Goal: Transaction & Acquisition: Purchase product/service

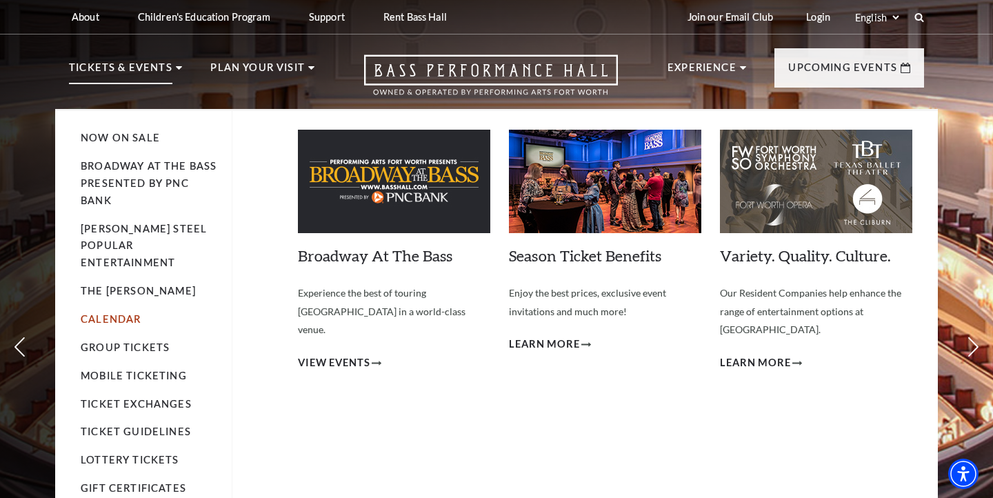
click at [119, 313] on link "Calendar" at bounding box center [111, 319] width 60 height 12
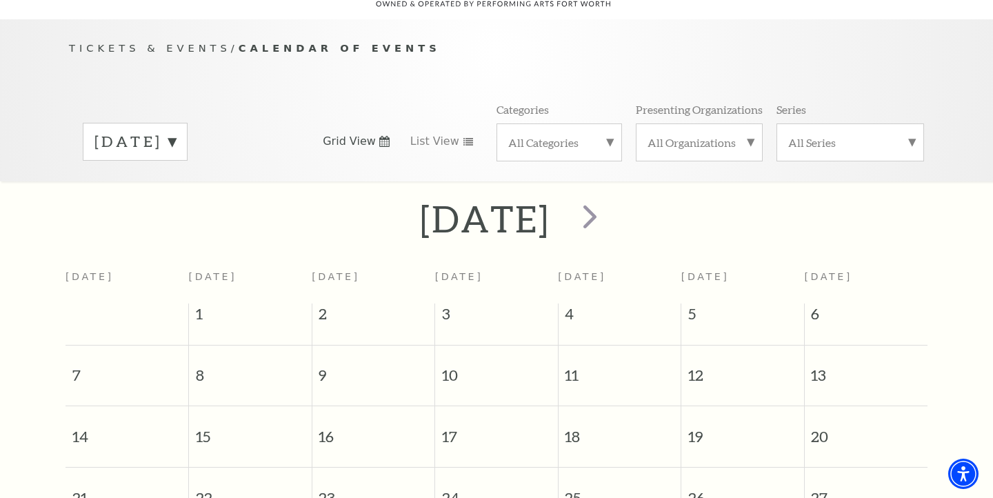
scroll to position [121, 0]
click at [610, 195] on span "next" at bounding box center [589, 214] width 39 height 39
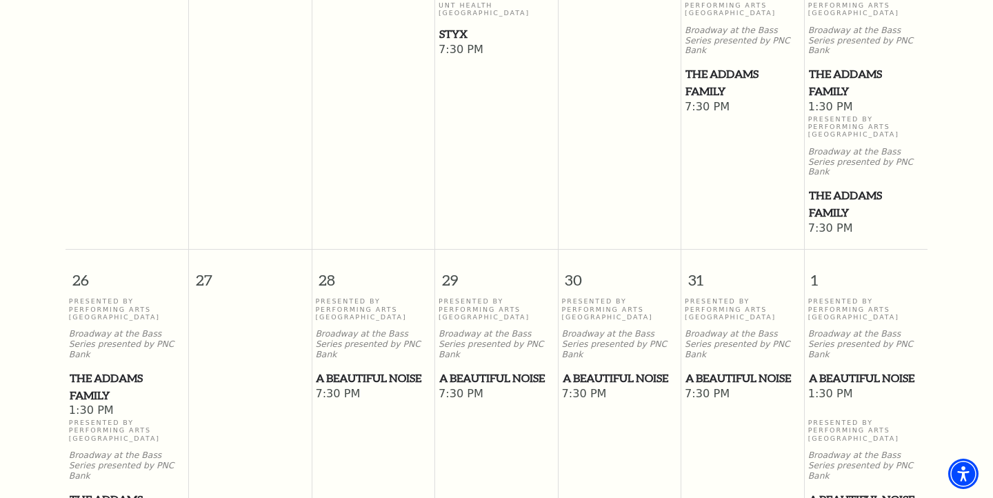
scroll to position [1053, 0]
click at [119, 490] on span "The Addams Family" at bounding box center [127, 507] width 115 height 34
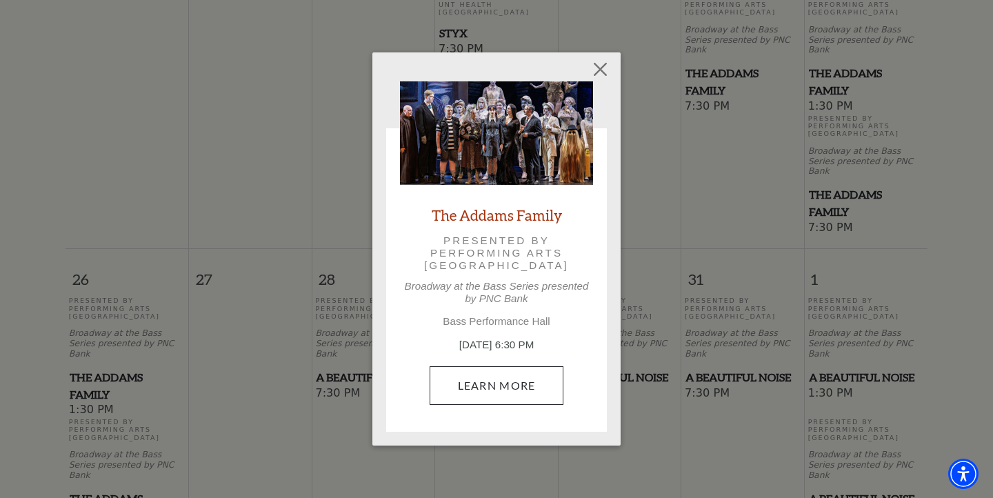
click at [478, 388] on link "Learn More" at bounding box center [497, 385] width 135 height 39
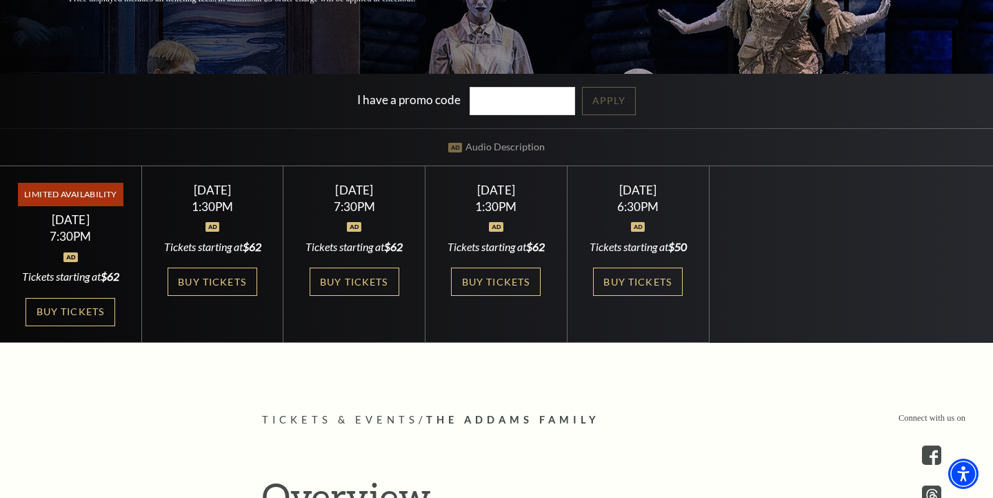
scroll to position [319, 0]
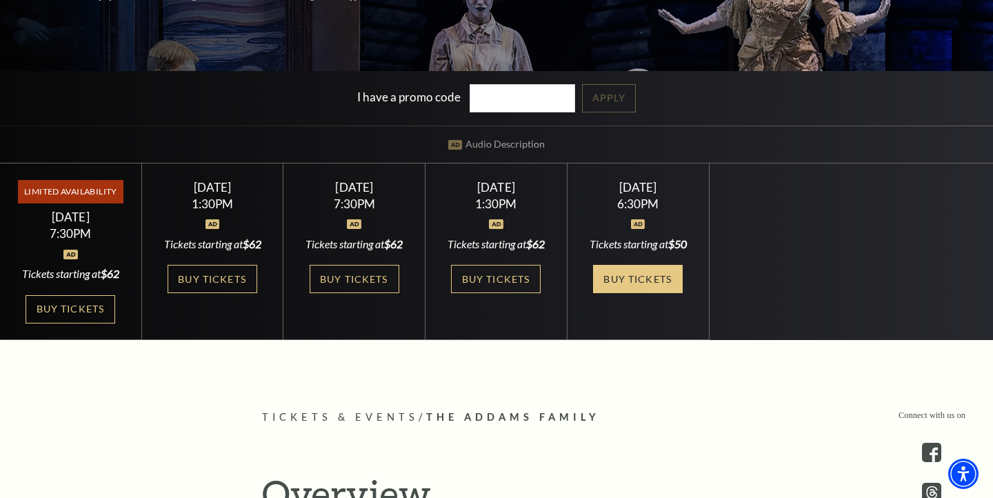
click at [650, 280] on link "Buy Tickets" at bounding box center [638, 279] width 90 height 28
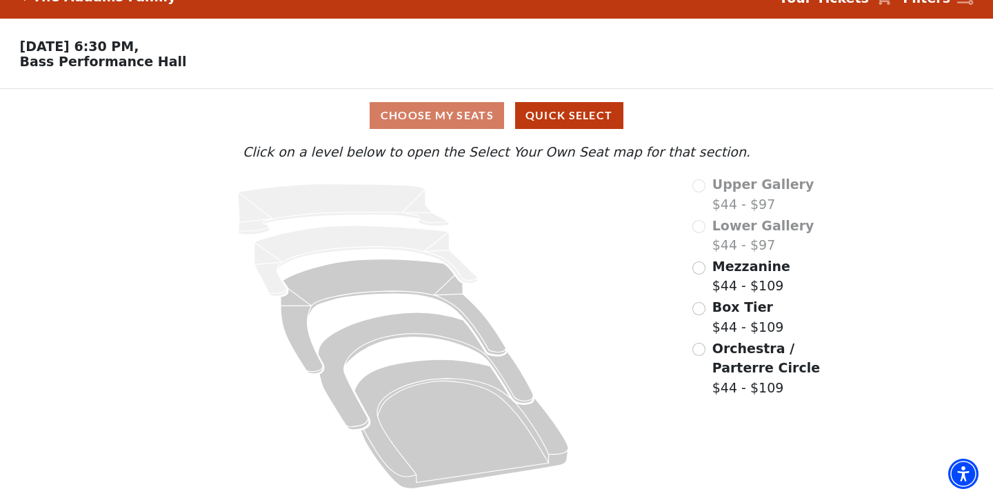
scroll to position [26, 0]
click at [698, 308] on input "Box Tier$44 - $109\a" at bounding box center [699, 308] width 13 height 13
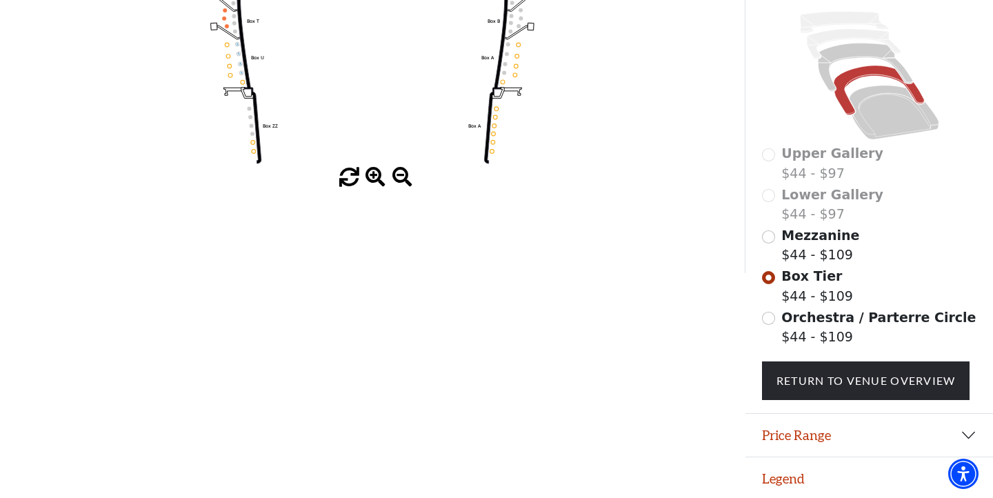
scroll to position [339, 0]
click at [809, 473] on button "Legend" at bounding box center [870, 479] width 248 height 43
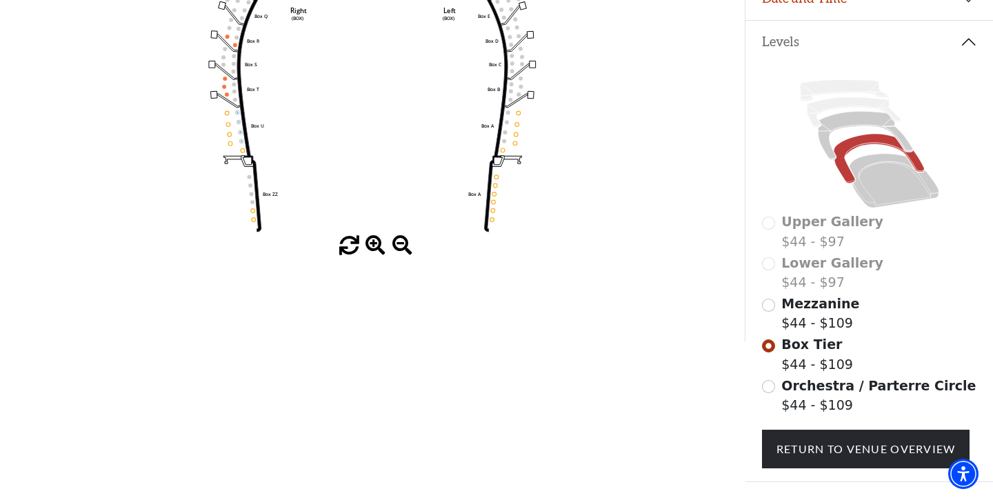
scroll to position [280, 0]
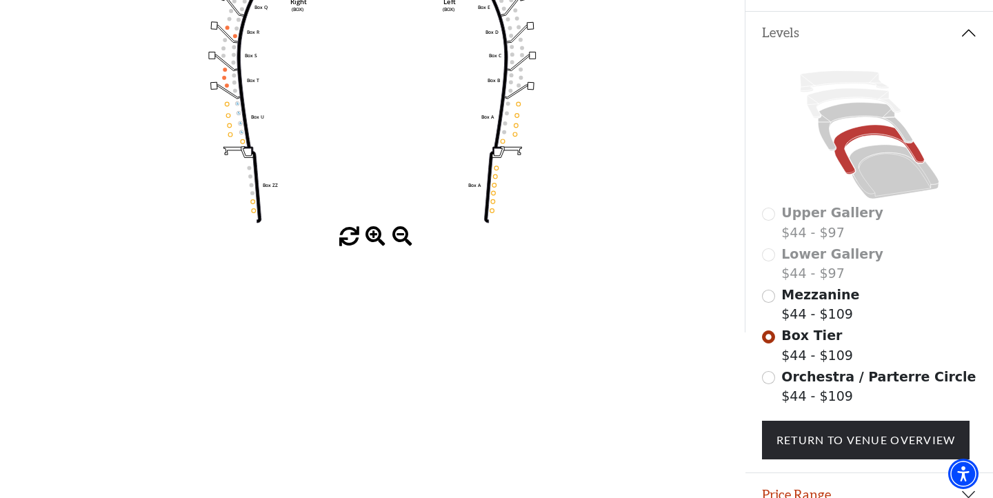
click at [771, 375] on input "Orchestra / Parterre Circle$44 - $109\a" at bounding box center [768, 377] width 13 height 13
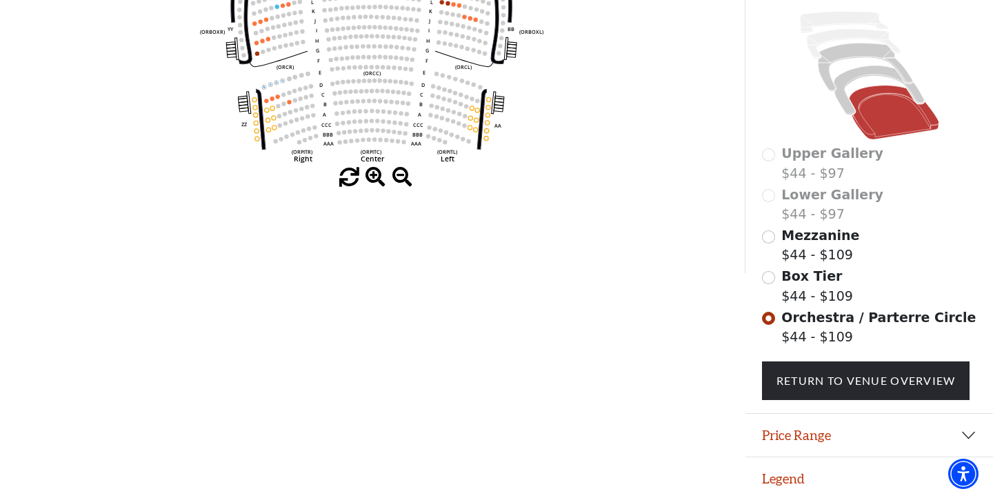
scroll to position [339, 0]
click at [797, 477] on button "Legend" at bounding box center [870, 479] width 248 height 43
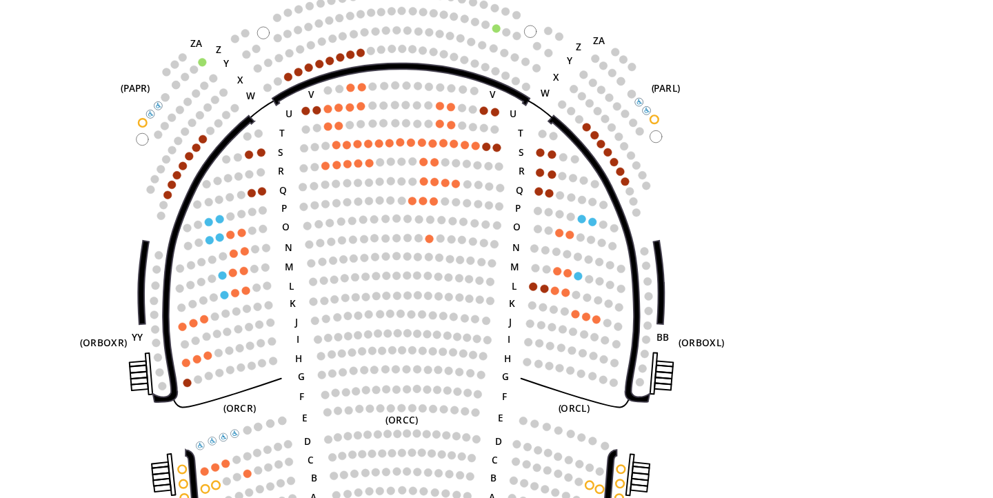
scroll to position [48, 0]
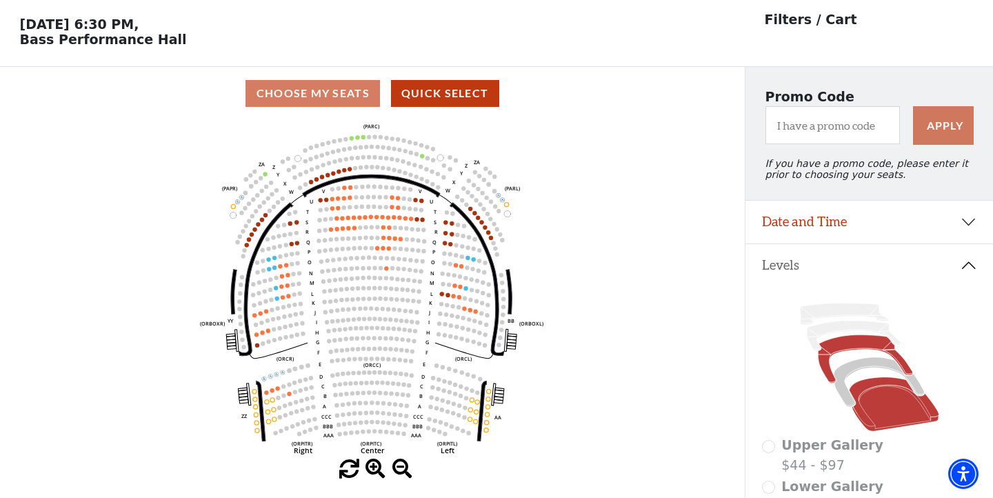
click at [862, 341] on icon at bounding box center [865, 359] width 95 height 48
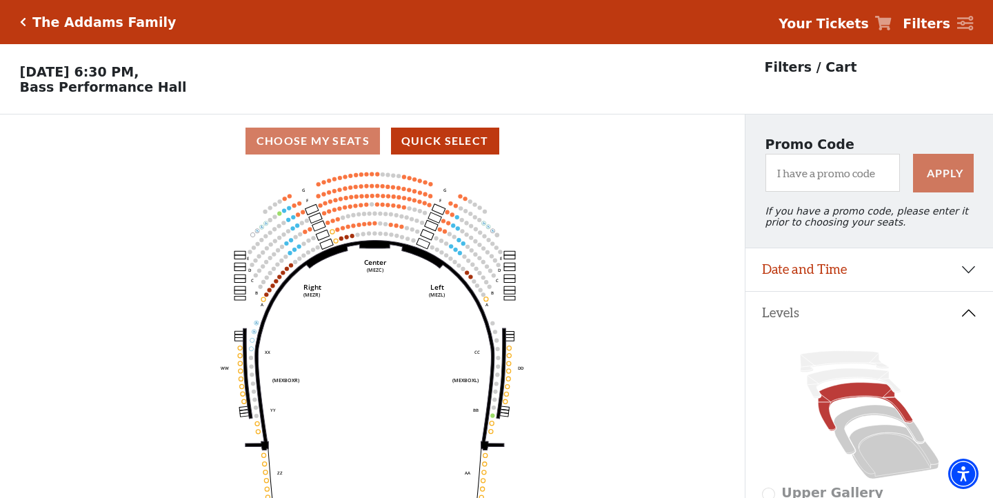
scroll to position [64, 0]
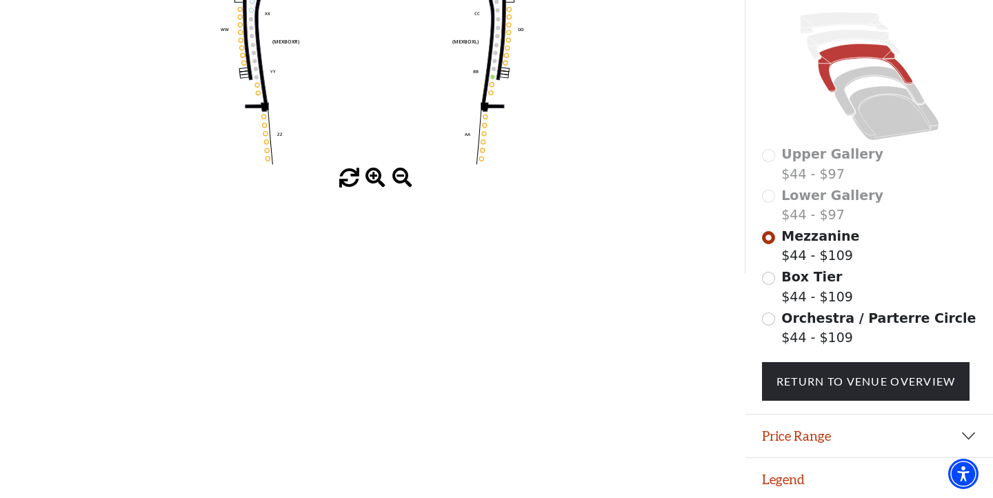
click at [846, 445] on button "Price Range" at bounding box center [870, 436] width 248 height 43
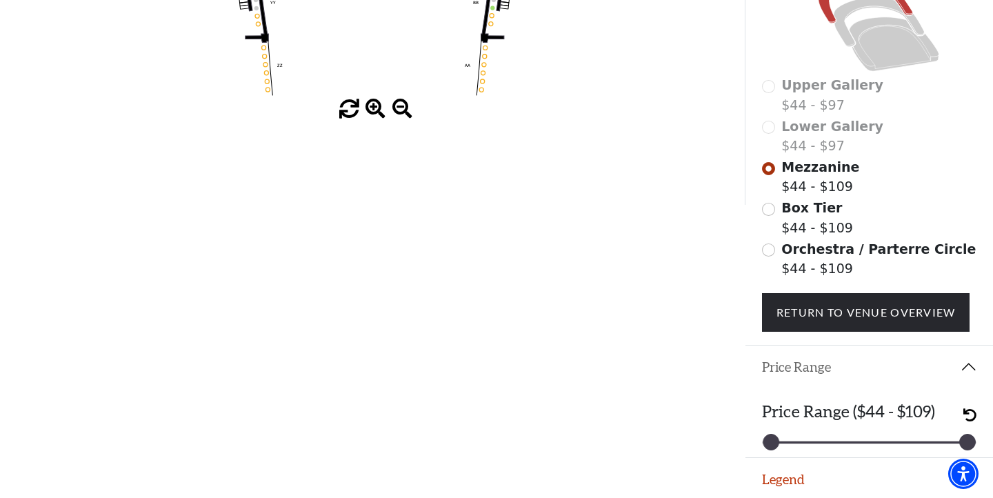
scroll to position [407, 0]
click at [786, 475] on button "Legend" at bounding box center [870, 480] width 248 height 43
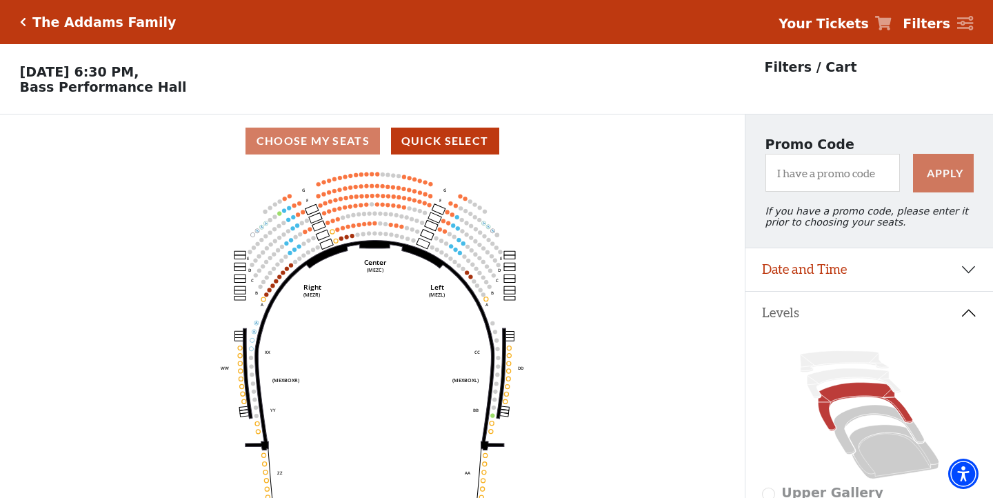
scroll to position [0, 0]
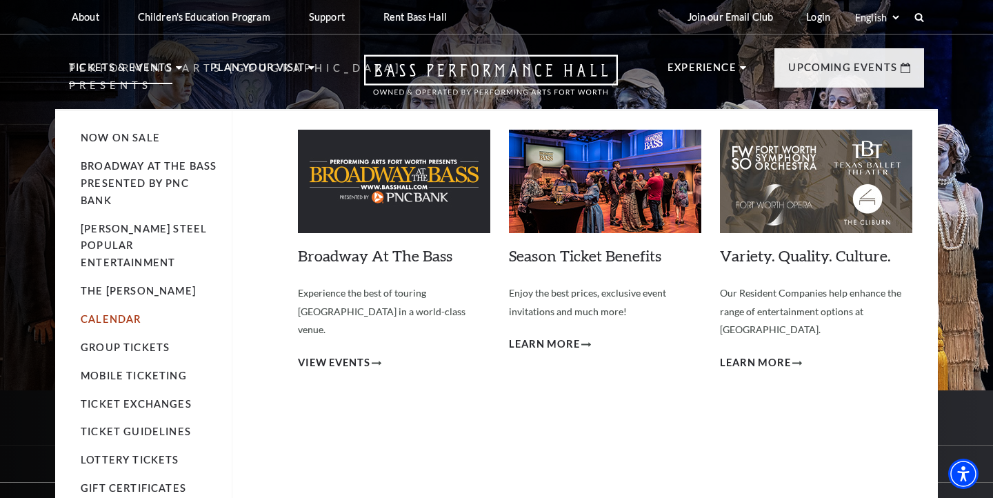
click at [111, 313] on link "Calendar" at bounding box center [111, 319] width 60 height 12
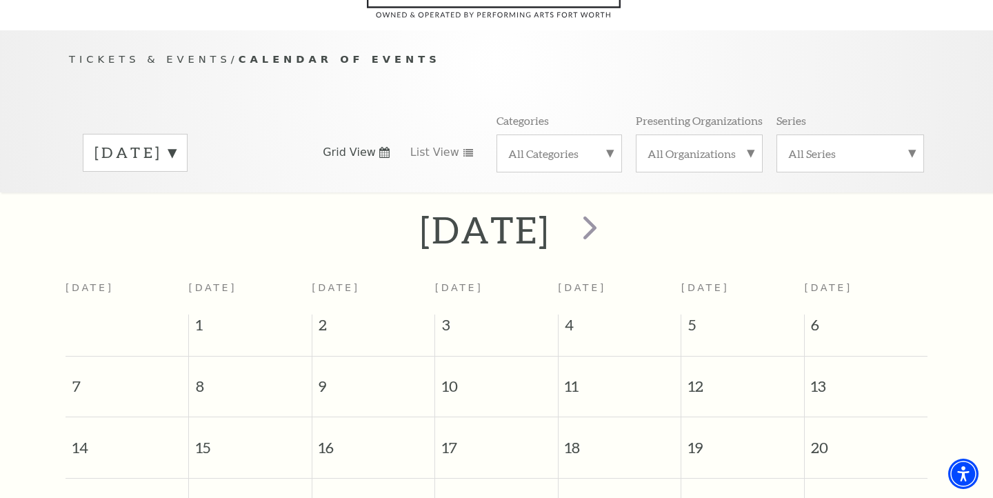
scroll to position [121, 0]
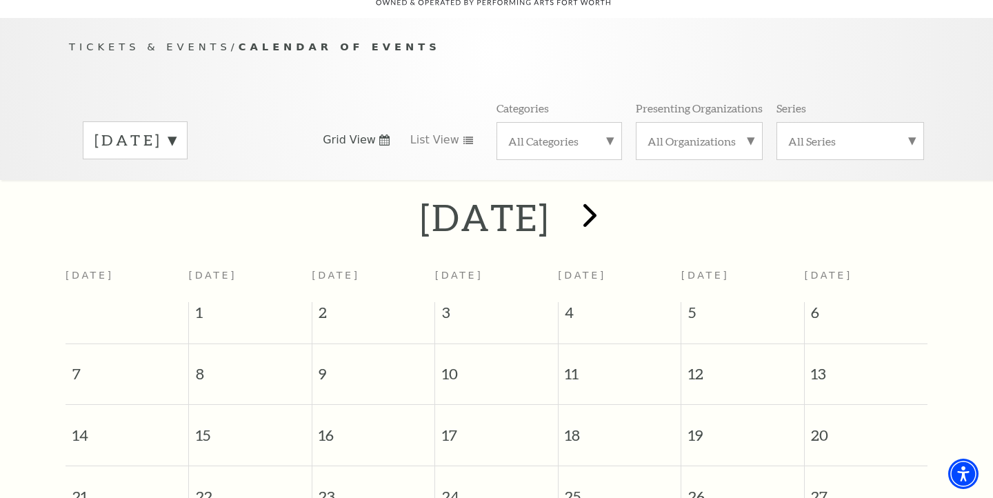
click at [610, 195] on span "next" at bounding box center [589, 214] width 39 height 39
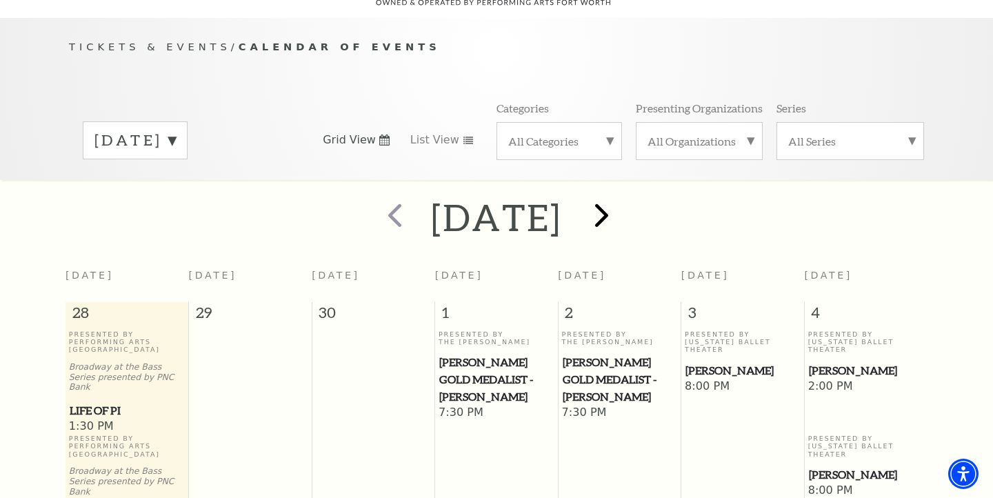
click at [622, 198] on span "next" at bounding box center [601, 214] width 39 height 39
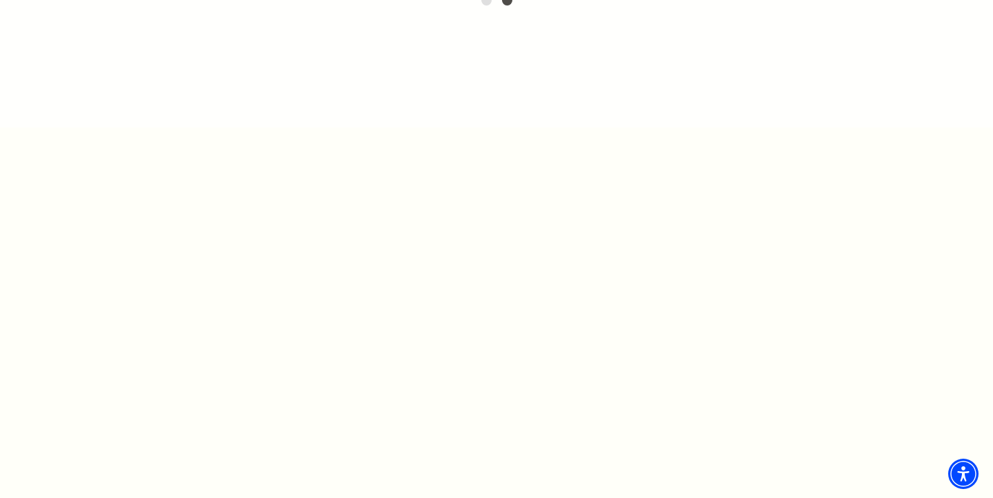
scroll to position [452, 0]
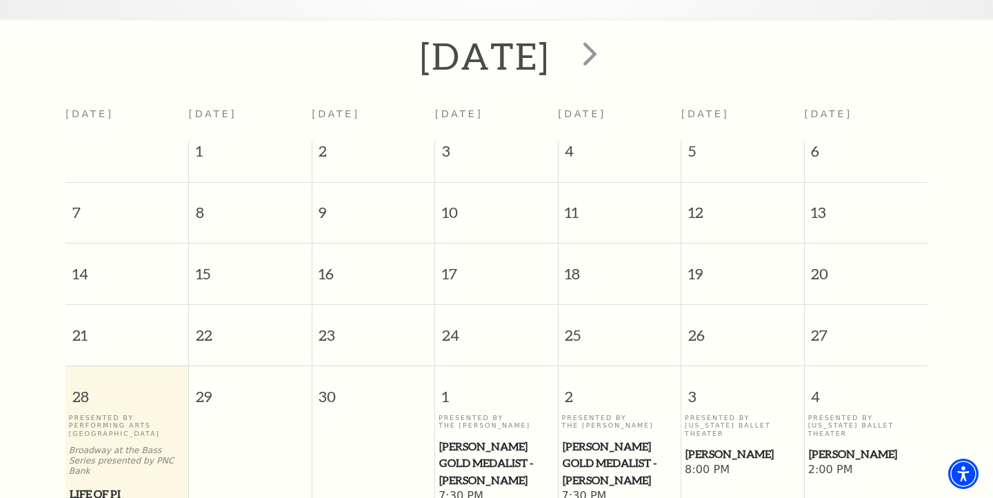
scroll to position [263, 0]
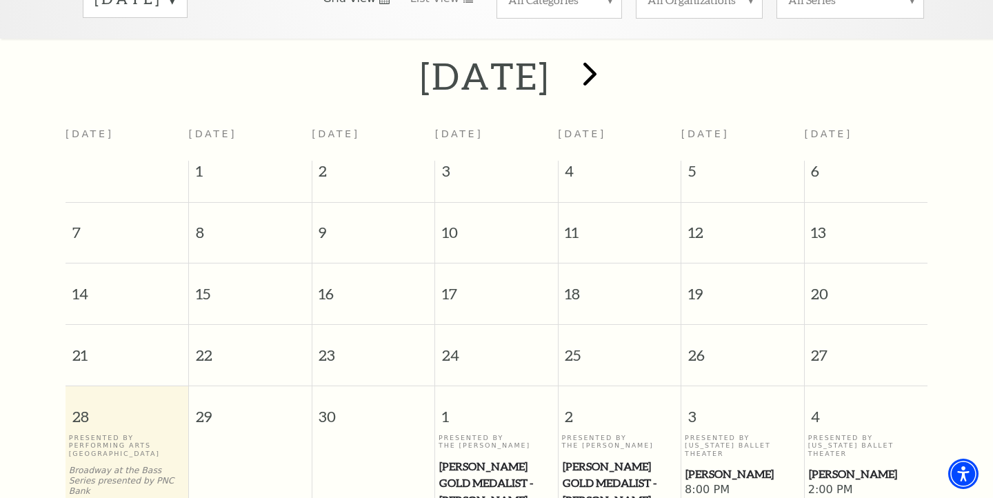
click at [610, 54] on span "next" at bounding box center [589, 73] width 39 height 39
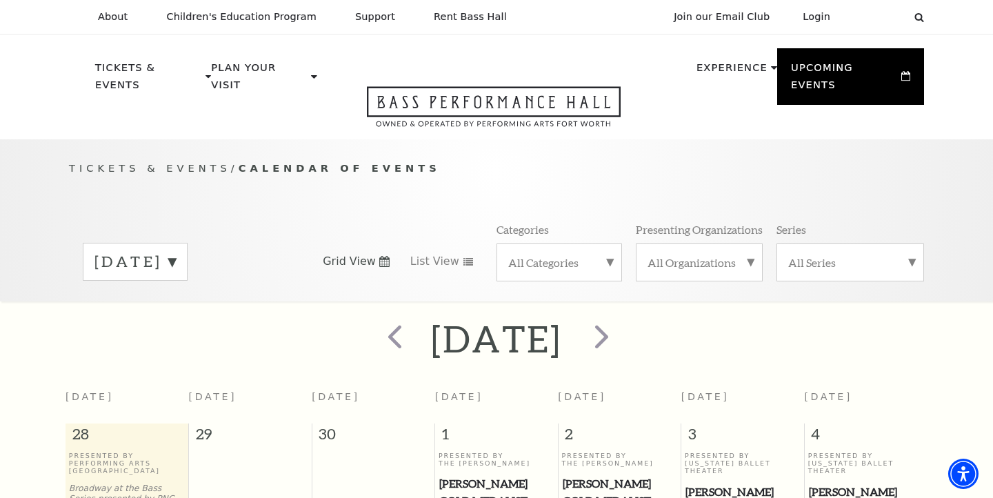
scroll to position [0, 0]
click at [622, 317] on span "next" at bounding box center [601, 336] width 39 height 39
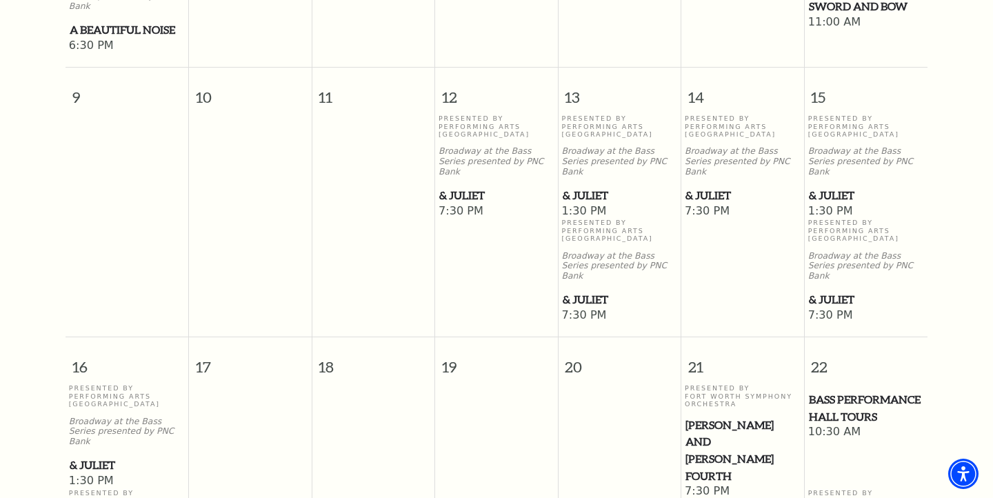
scroll to position [927, 0]
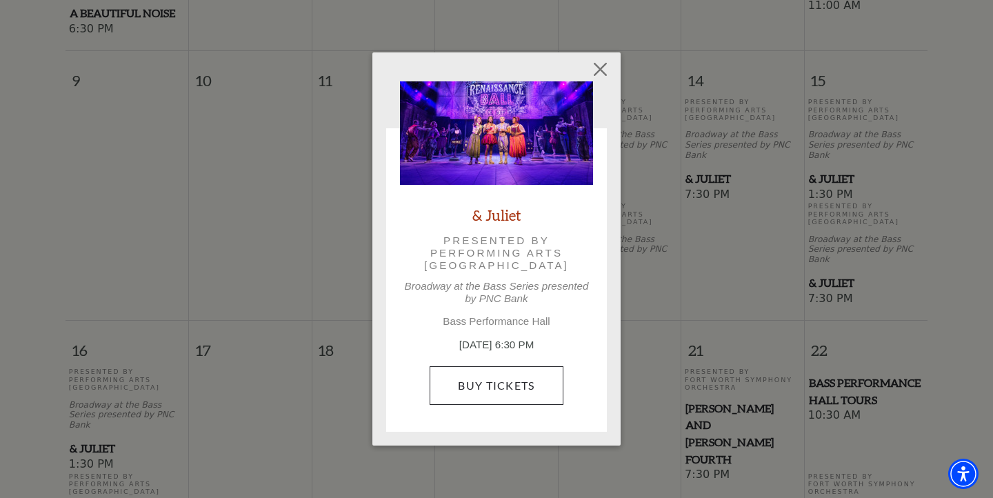
click at [473, 388] on link "Buy Tickets" at bounding box center [496, 385] width 133 height 39
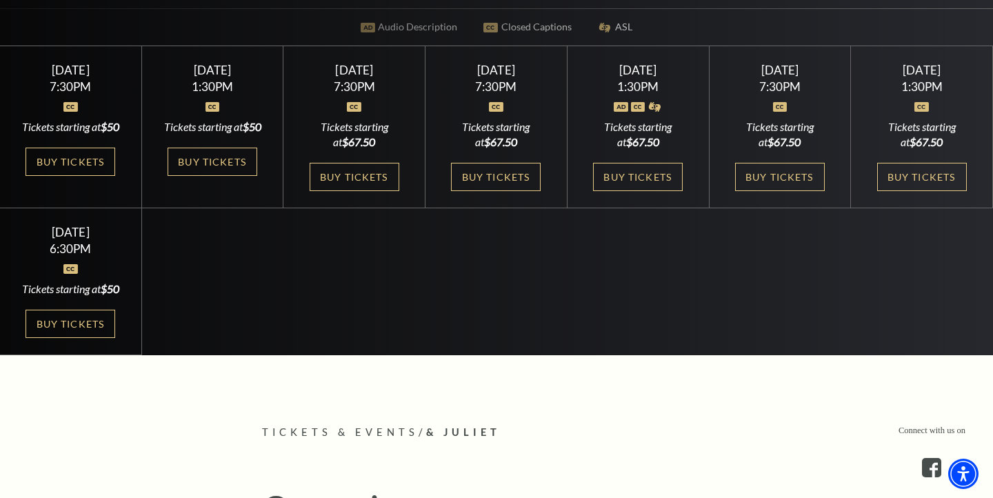
scroll to position [438, 0]
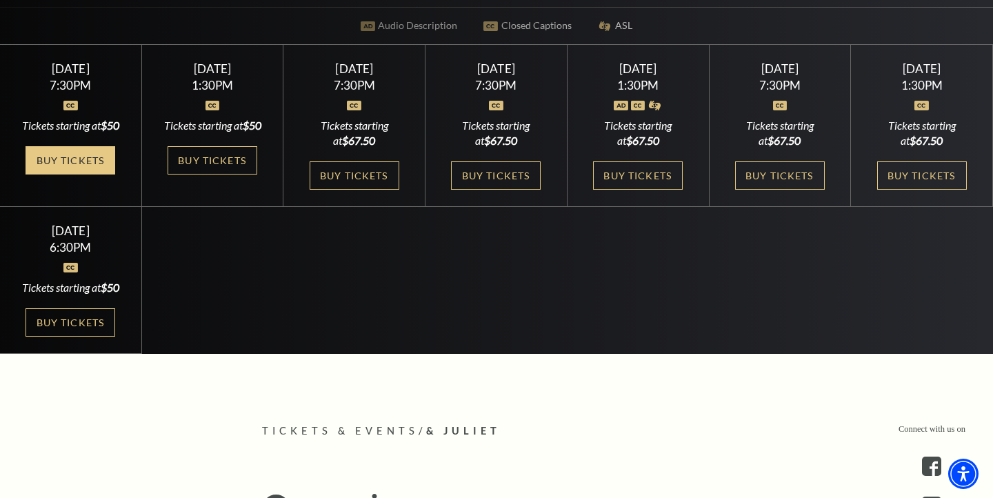
click at [79, 172] on link "Buy Tickets" at bounding box center [71, 160] width 90 height 28
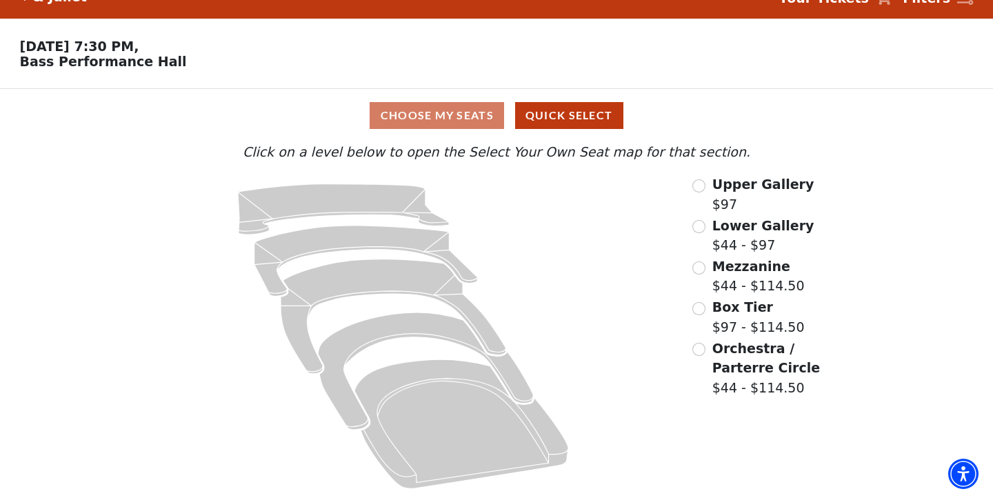
scroll to position [26, 0]
click at [699, 344] on input "Orchestra / Parterre Circle$44 - $114.50\a" at bounding box center [699, 349] width 13 height 13
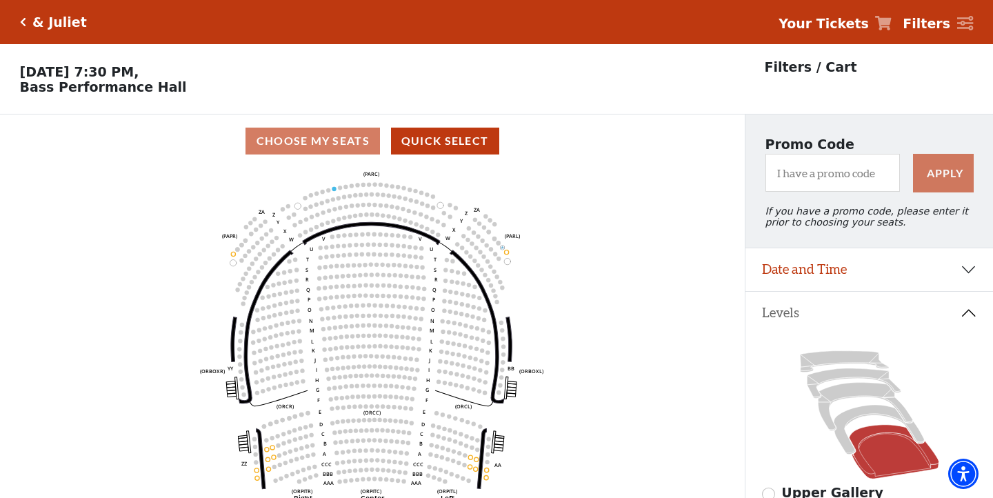
scroll to position [64, 0]
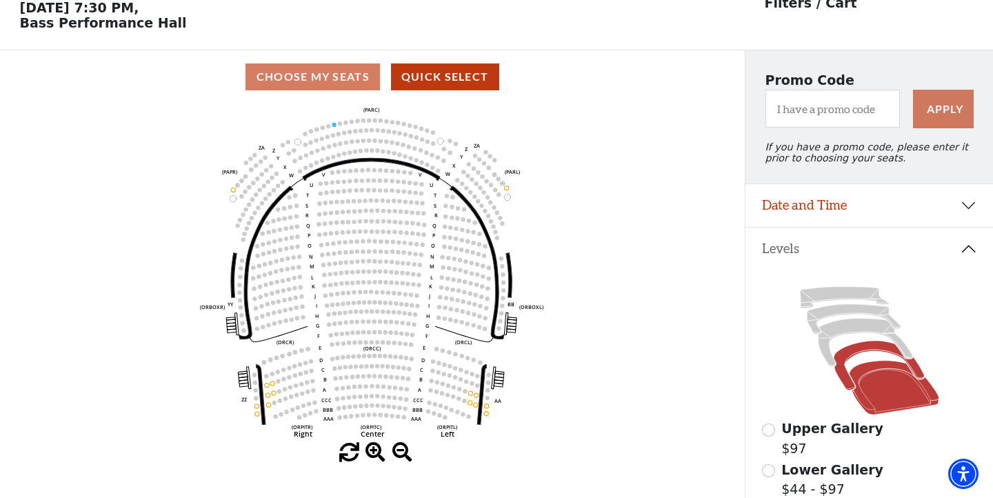
click at [857, 350] on icon at bounding box center [879, 365] width 90 height 49
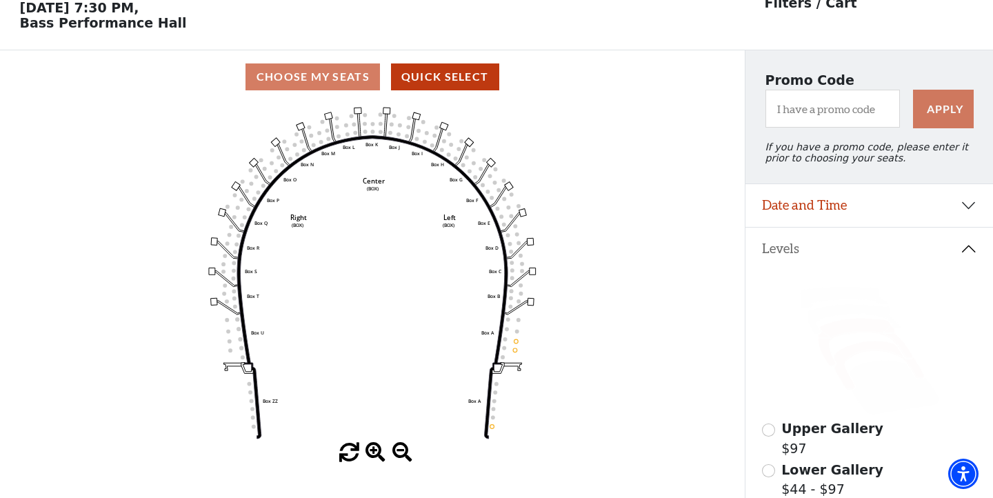
click at [840, 328] on icon at bounding box center [865, 343] width 95 height 48
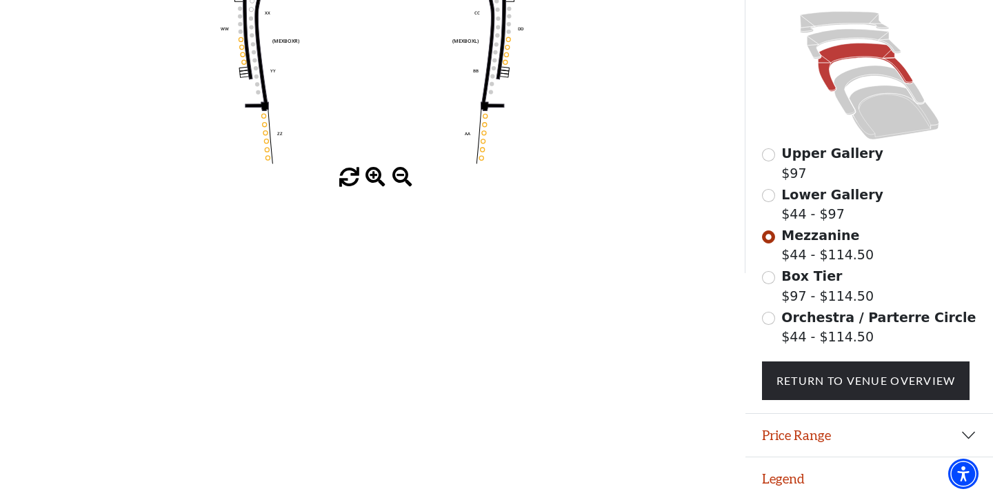
scroll to position [339, 0]
click at [800, 477] on button "Legend" at bounding box center [870, 479] width 248 height 43
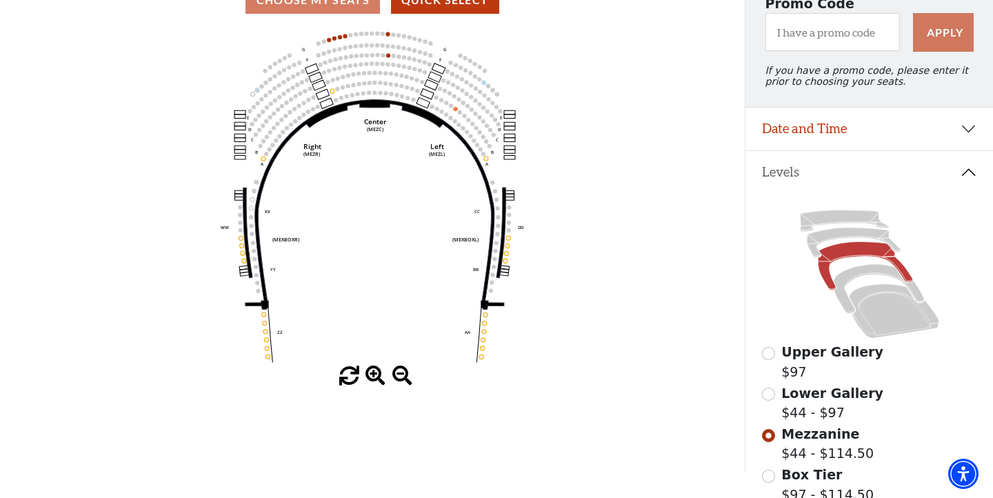
scroll to position [142, 0]
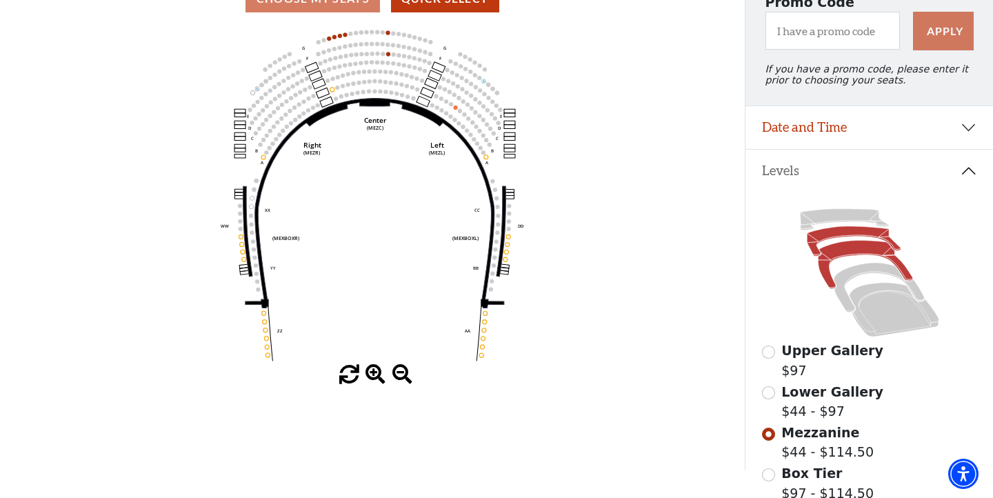
click at [828, 230] on icon at bounding box center [854, 241] width 94 height 30
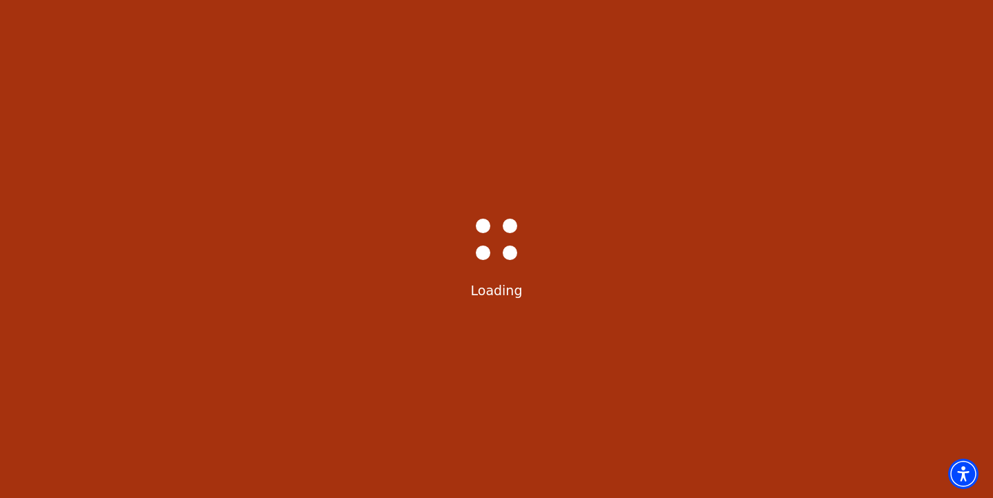
scroll to position [64, 0]
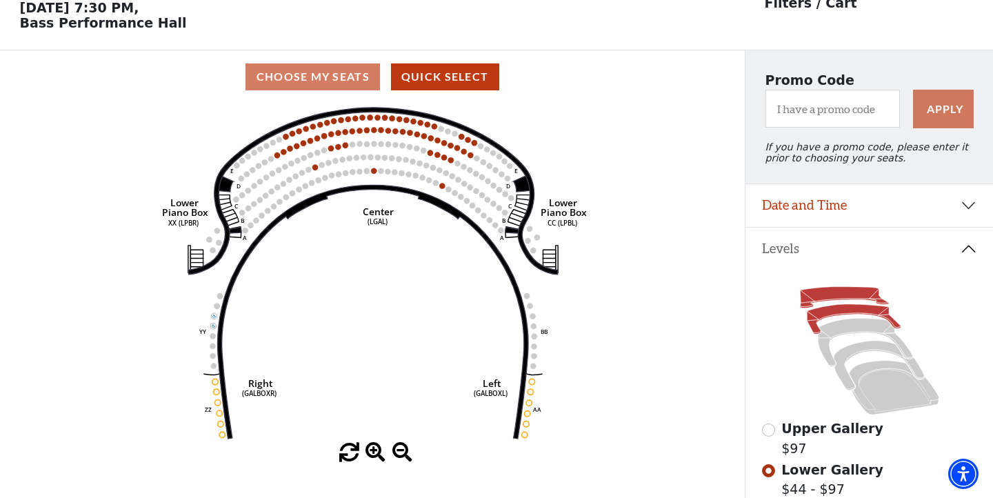
click at [850, 294] on icon at bounding box center [844, 297] width 88 height 21
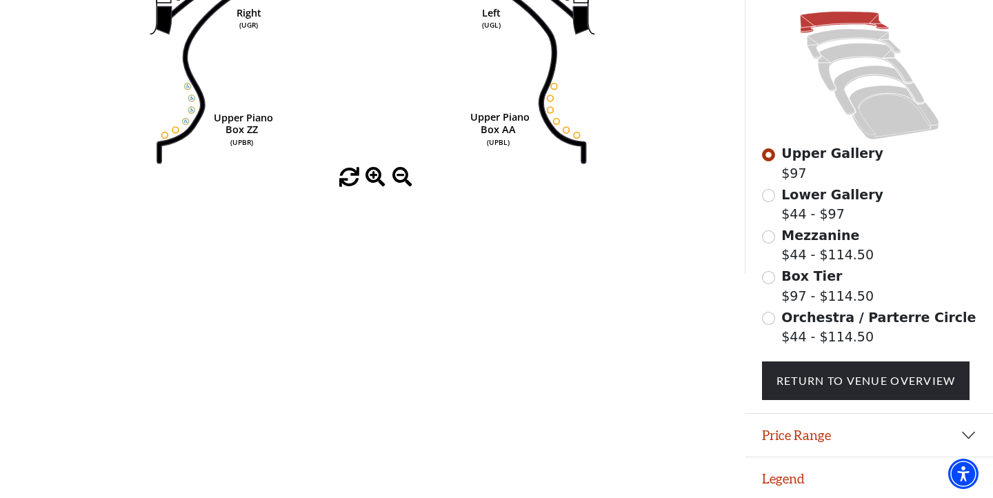
scroll to position [339, 0]
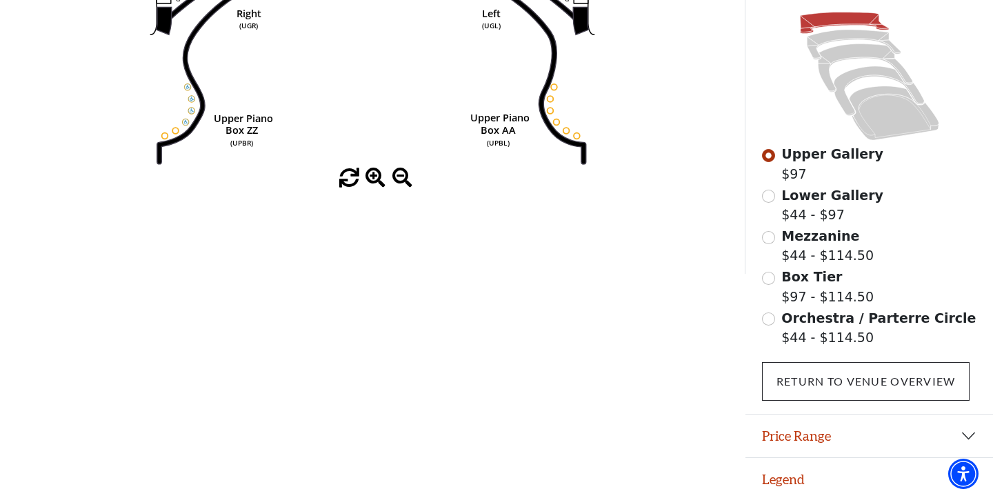
click at [871, 372] on link "Return To Venue Overview" at bounding box center [866, 381] width 208 height 39
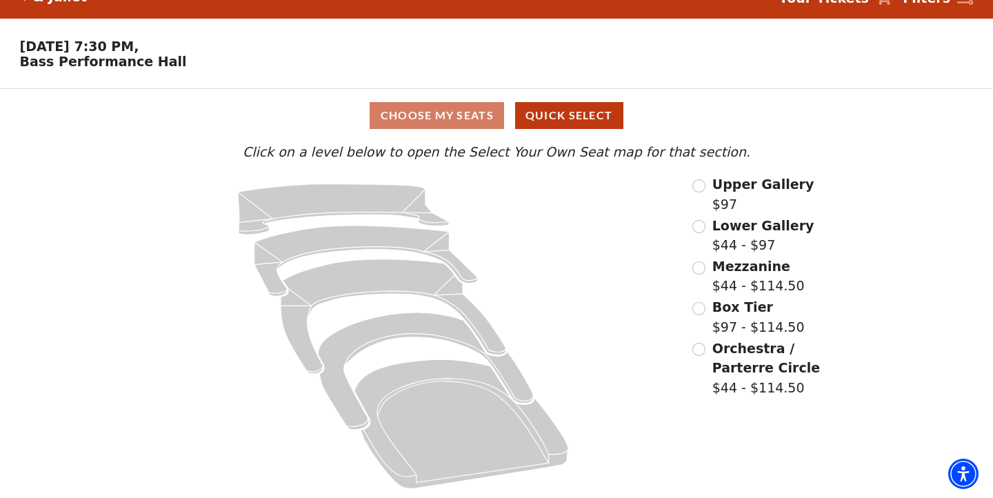
scroll to position [26, 0]
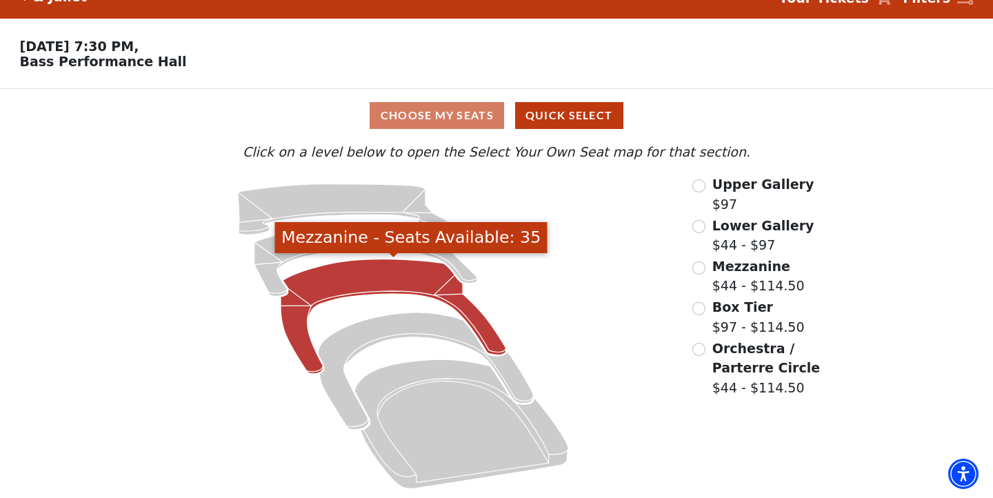
click at [482, 317] on icon "Mezzanine - Seats Available: 35" at bounding box center [394, 316] width 226 height 115
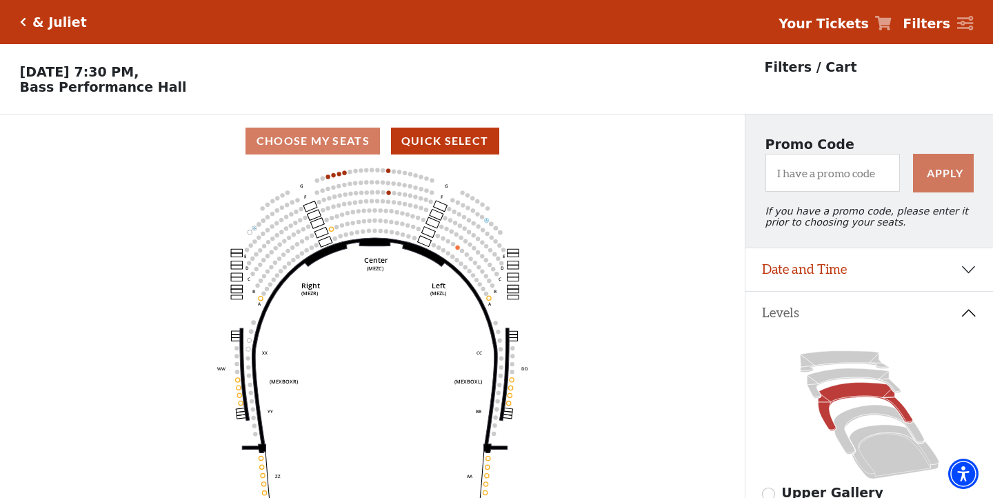
scroll to position [64, 0]
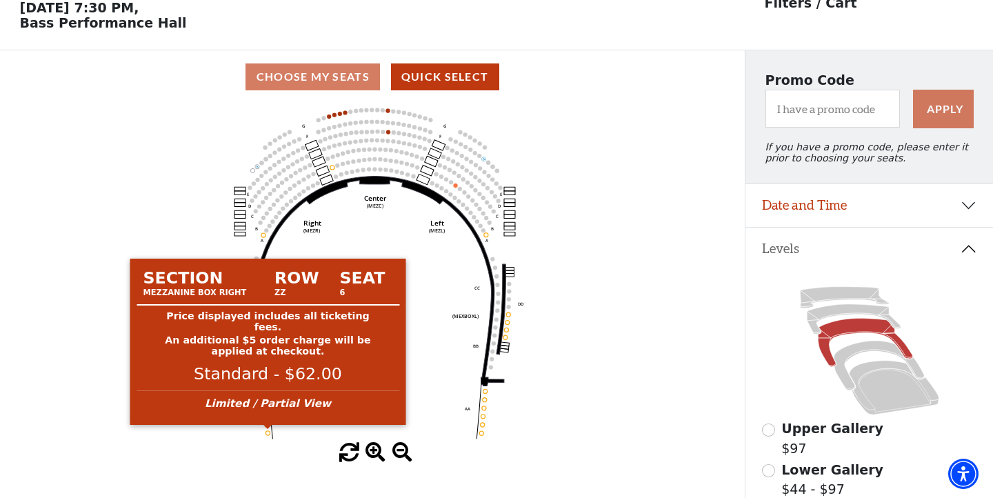
click at [268, 432] on circle at bounding box center [268, 433] width 4 height 4
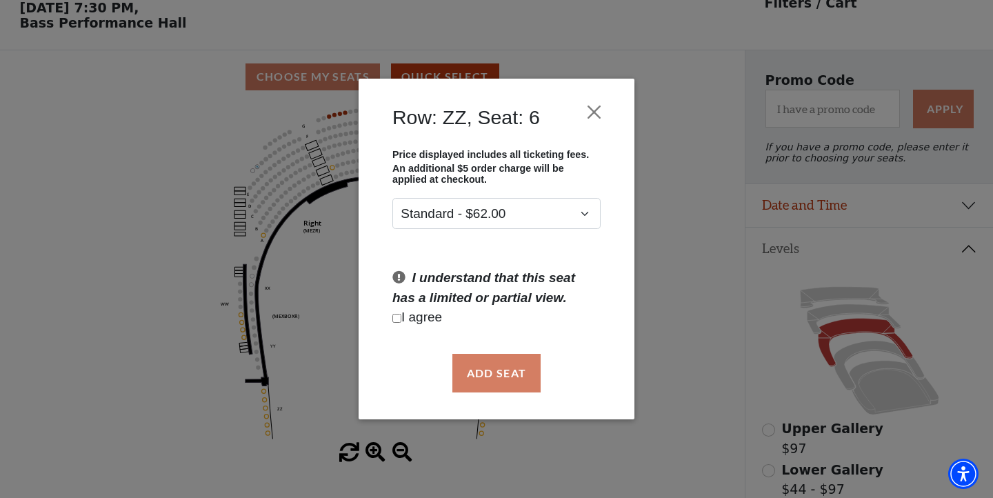
click at [412, 317] on p "I agree" at bounding box center [497, 318] width 208 height 20
click at [395, 317] on input "Checkbox field" at bounding box center [397, 318] width 9 height 9
checkbox input "true"
click at [491, 384] on button "Add Seat" at bounding box center [497, 373] width 88 height 39
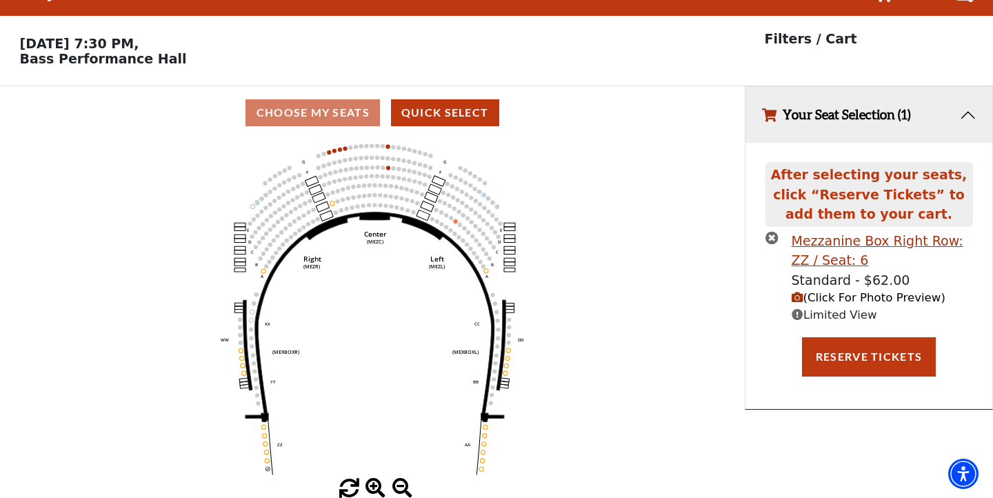
scroll to position [28, 0]
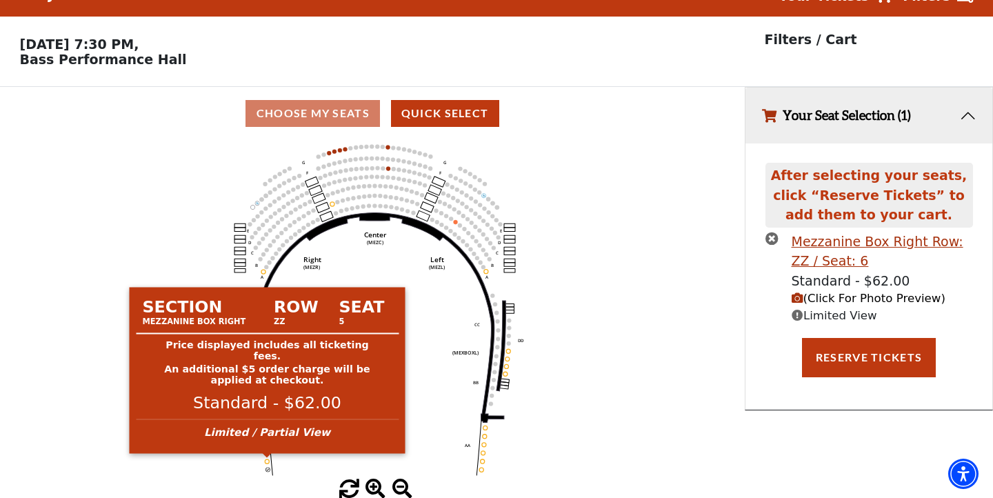
click at [268, 461] on circle at bounding box center [267, 461] width 4 height 4
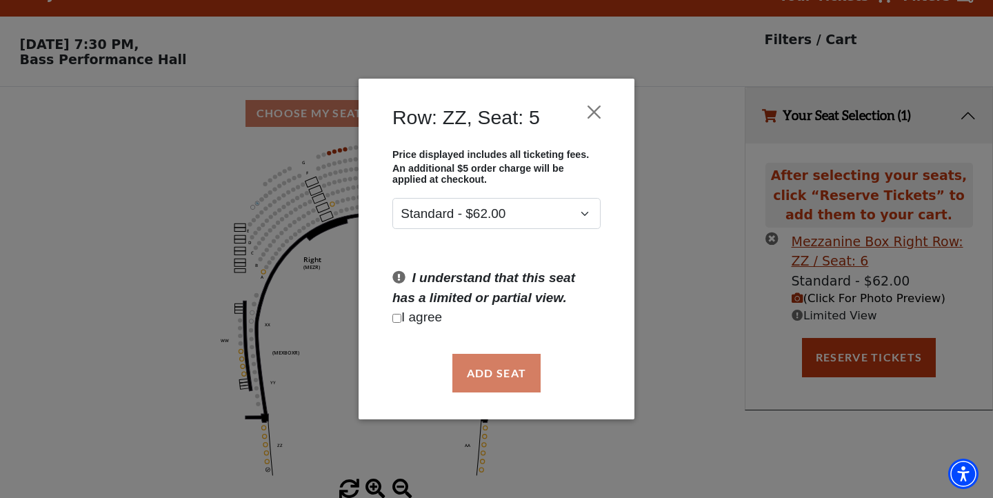
click at [430, 312] on p "I agree" at bounding box center [497, 318] width 208 height 20
click at [425, 319] on p "I agree" at bounding box center [497, 318] width 208 height 20
click at [400, 319] on input "Checkbox field" at bounding box center [397, 318] width 9 height 9
checkbox input "true"
click at [524, 378] on button "Add Seat" at bounding box center [497, 373] width 88 height 39
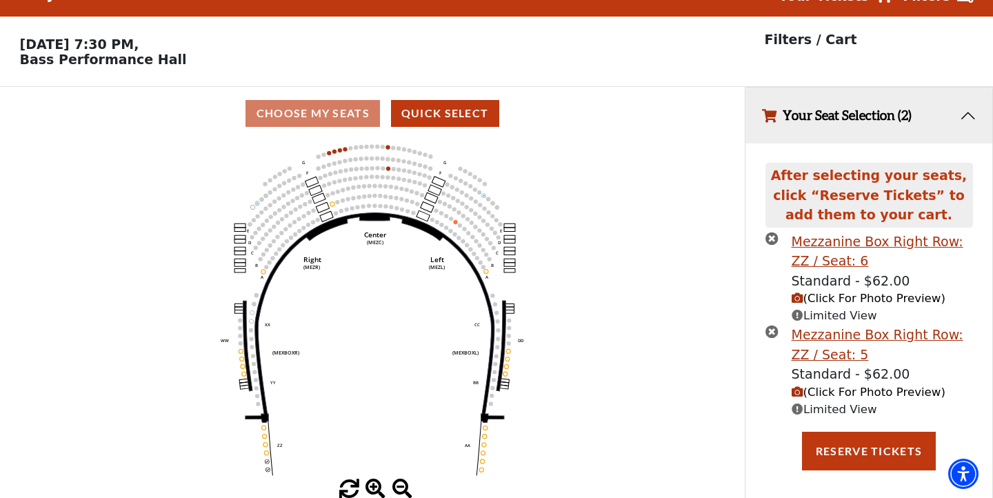
scroll to position [0, 0]
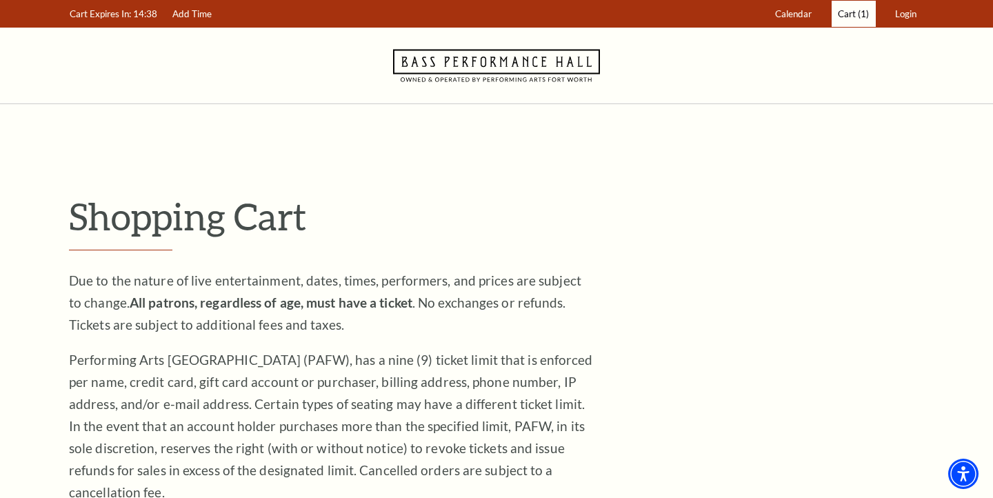
click at [851, 17] on span "Cart" at bounding box center [847, 13] width 18 height 11
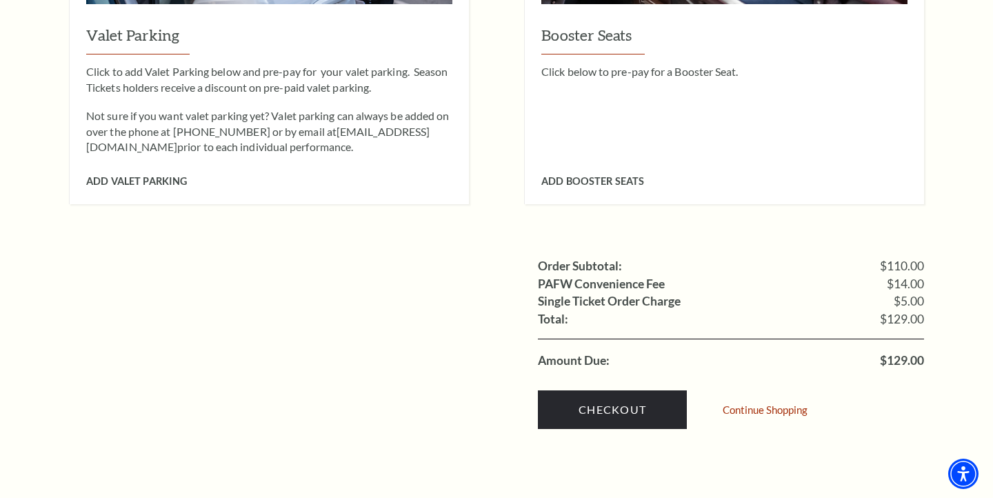
scroll to position [1204, 0]
